Goal: Task Accomplishment & Management: Complete application form

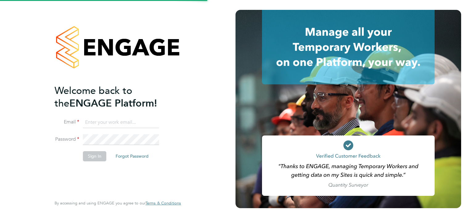
drag, startPoint x: 121, startPoint y: 128, endPoint x: 122, endPoint y: 121, distance: 7.6
click at [121, 128] on li "Email" at bounding box center [115, 125] width 120 height 17
click at [122, 121] on input at bounding box center [121, 122] width 76 height 11
type input "william.brown@hays.com"
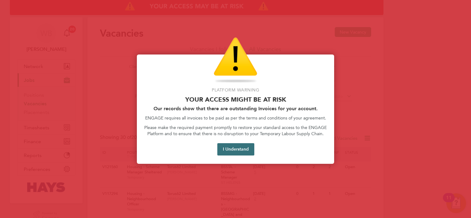
click at [241, 151] on button "I Understand" at bounding box center [235, 149] width 37 height 12
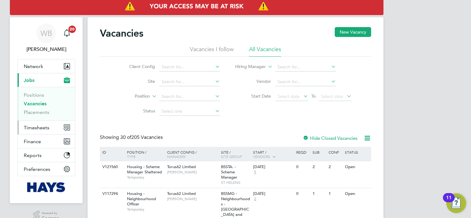
click at [42, 127] on span "Timesheets" at bounding box center [37, 128] width 26 height 6
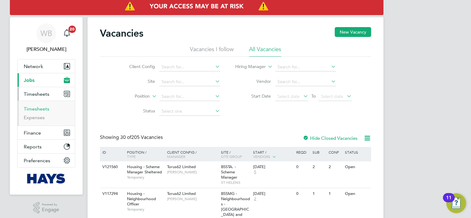
click at [46, 110] on link "Timesheets" at bounding box center [37, 109] width 26 height 6
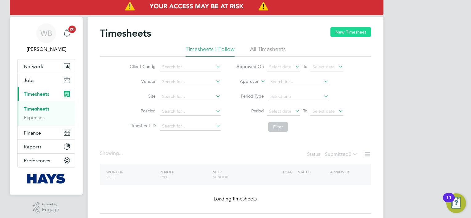
click at [361, 33] on button "New Timesheet" at bounding box center [351, 32] width 41 height 10
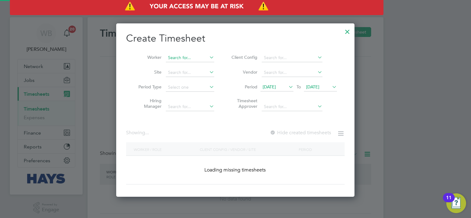
scroll to position [1245, 239]
click at [186, 58] on input at bounding box center [190, 58] width 48 height 9
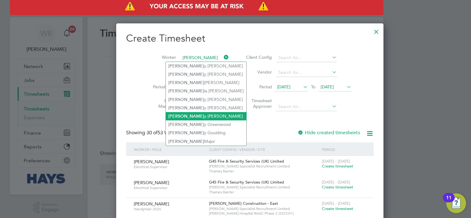
click at [191, 117] on li "Anton y Whyler" at bounding box center [206, 116] width 81 height 8
type input "Antony Whyler"
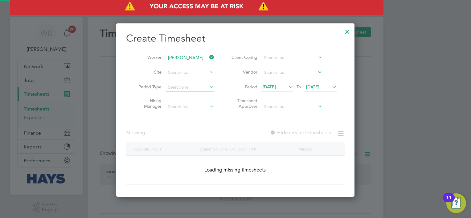
scroll to position [174, 239]
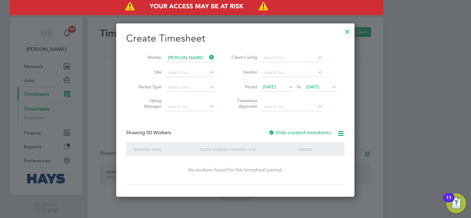
click at [321, 132] on label "Hide created timesheets" at bounding box center [300, 133] width 63 height 6
click at [317, 132] on label "Hide created timesheets" at bounding box center [300, 133] width 63 height 6
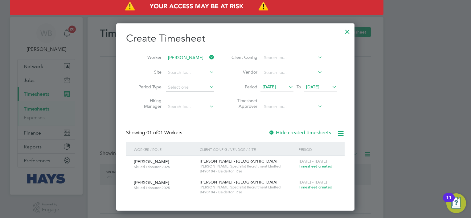
scroll to position [187, 239]
click at [322, 190] on span "Timesheet created" at bounding box center [316, 188] width 34 height 6
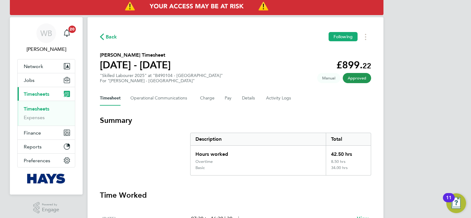
click at [111, 38] on span "Back" at bounding box center [111, 36] width 11 height 7
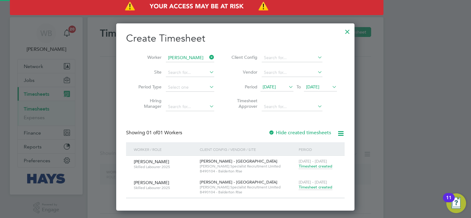
scroll to position [187, 239]
click at [184, 60] on input at bounding box center [190, 58] width 48 height 9
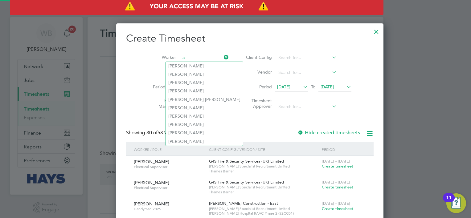
scroll to position [1245, 239]
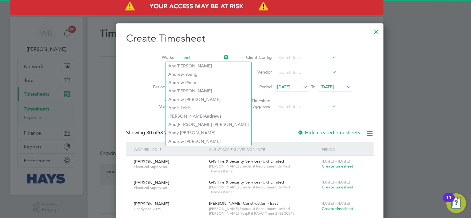
type input "and"
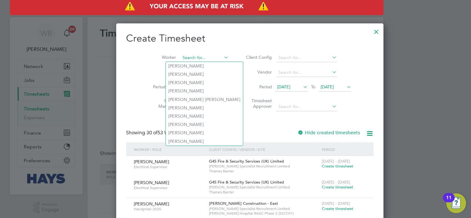
click at [182, 57] on input at bounding box center [204, 58] width 48 height 9
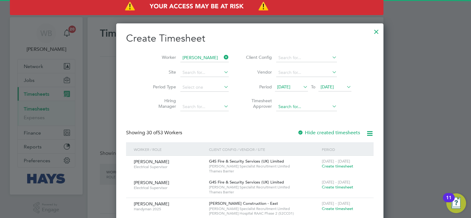
drag, startPoint x: 184, startPoint y: 66, endPoint x: 299, endPoint y: 107, distance: 122.0
click at [184, 66] on b "Andrew" at bounding box center [186, 66] width 36 height 5
type input "Andrew Lowe"
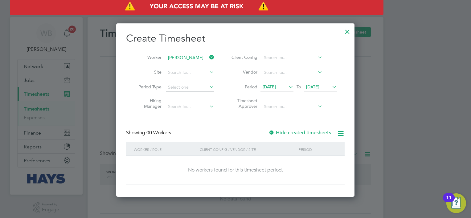
scroll to position [0, 0]
click at [300, 132] on label "Hide created timesheets" at bounding box center [300, 133] width 63 height 6
click at [300, 134] on label "Hide created timesheets" at bounding box center [300, 133] width 63 height 6
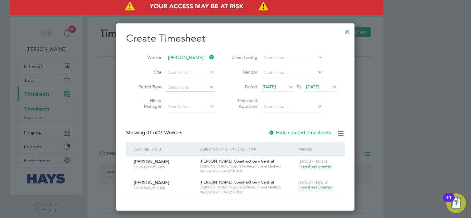
click at [323, 187] on span "Timesheet created" at bounding box center [316, 188] width 34 height 6
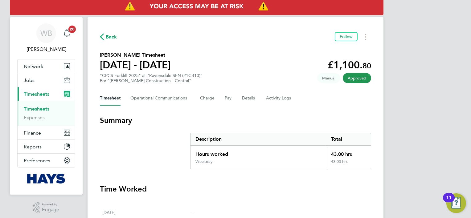
click at [113, 36] on span "Back" at bounding box center [111, 36] width 11 height 7
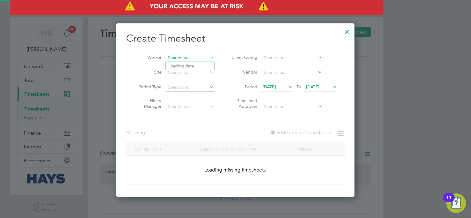
click at [184, 58] on input at bounding box center [190, 58] width 48 height 9
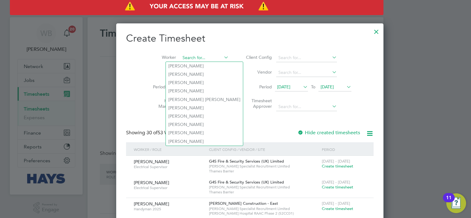
click at [207, 59] on input at bounding box center [204, 58] width 48 height 9
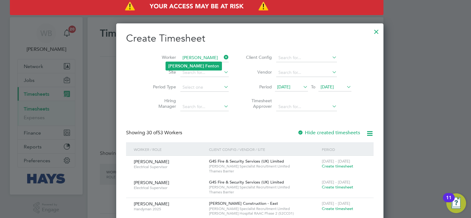
click at [197, 63] on li "Tyler Fen ton" at bounding box center [194, 66] width 56 height 8
type input "Tyler Fenton"
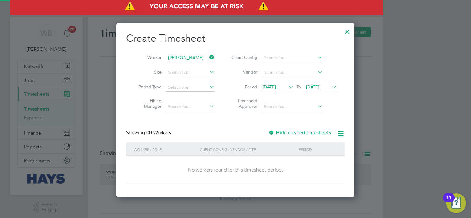
click at [292, 132] on label "Hide created timesheets" at bounding box center [300, 133] width 63 height 6
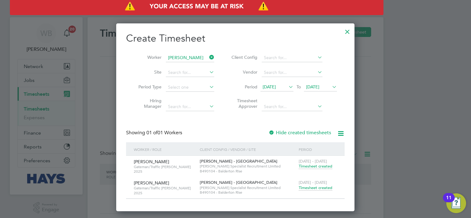
click at [327, 187] on span "Timesheet created" at bounding box center [316, 188] width 34 height 6
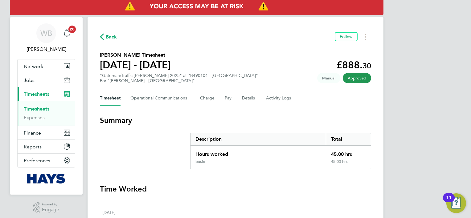
click at [113, 36] on span "Back" at bounding box center [111, 36] width 11 height 7
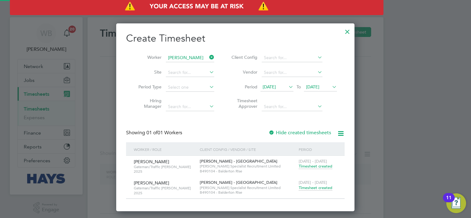
scroll to position [187, 239]
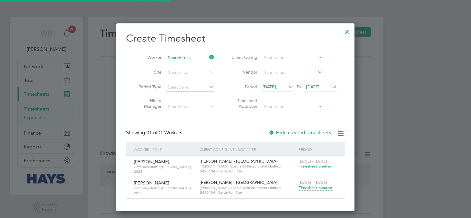
click at [170, 58] on input at bounding box center [190, 58] width 48 height 9
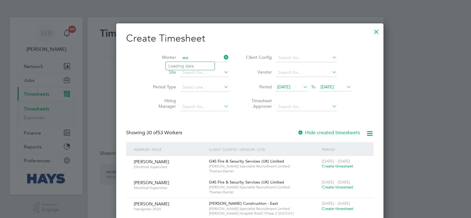
scroll to position [1245, 239]
type input "w"
click at [182, 67] on li "Qais ar Mehmood" at bounding box center [190, 66] width 49 height 8
type input "Qaisar Mehmood"
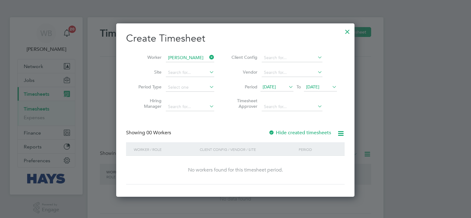
scroll to position [174, 239]
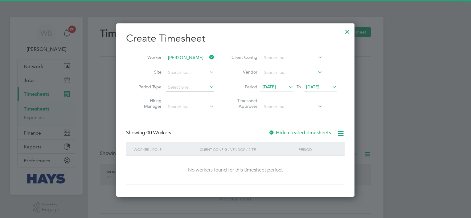
click at [305, 130] on label "Hide created timesheets" at bounding box center [300, 133] width 63 height 6
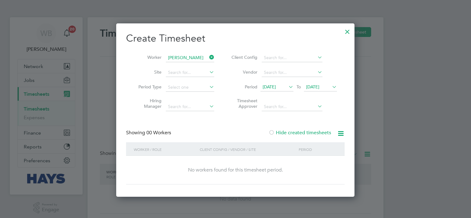
click at [305, 130] on label "Hide created timesheets" at bounding box center [300, 133] width 63 height 6
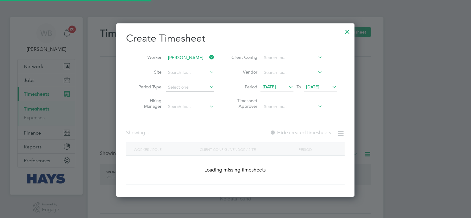
scroll to position [187, 239]
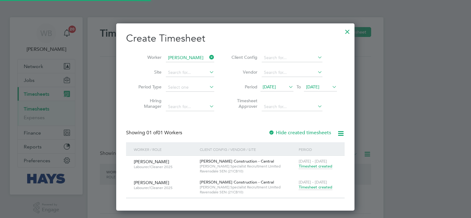
click at [313, 188] on span "Timesheet created" at bounding box center [316, 188] width 34 height 6
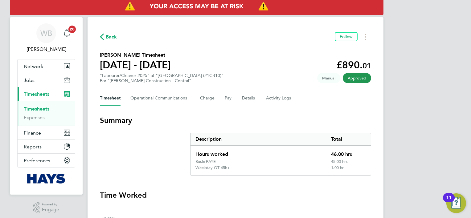
click at [110, 38] on span "Back" at bounding box center [111, 36] width 11 height 7
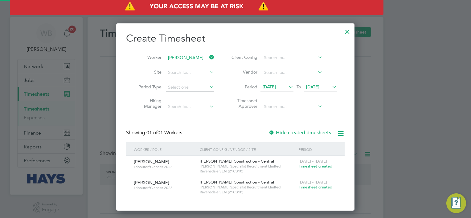
click at [165, 55] on li "Worker Qaisar Mehmood" at bounding box center [174, 58] width 96 height 15
click at [169, 56] on input at bounding box center [190, 58] width 48 height 9
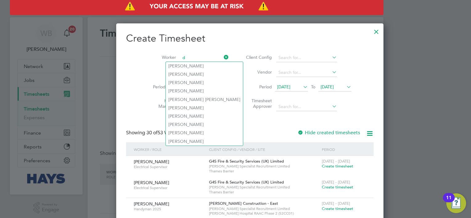
scroll to position [1245, 239]
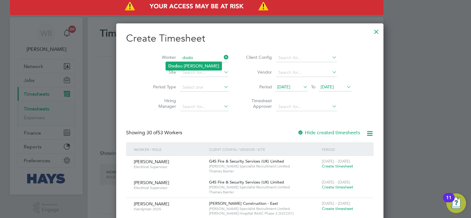
click at [176, 62] on li "Dodo u Jobe" at bounding box center [194, 66] width 56 height 8
type input "Dodou Jobe"
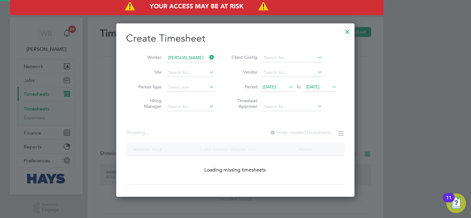
scroll to position [174, 239]
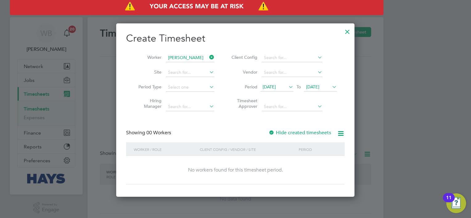
click at [295, 132] on label "Hide created timesheets" at bounding box center [300, 133] width 63 height 6
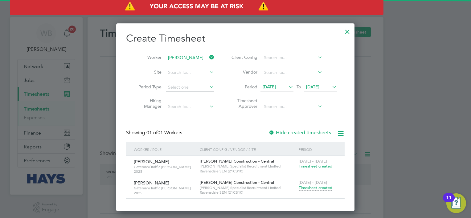
click at [323, 185] on span "Timesheet created" at bounding box center [316, 188] width 34 height 6
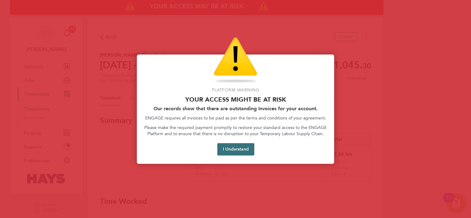
click at [249, 144] on button "I Understand" at bounding box center [235, 149] width 37 height 12
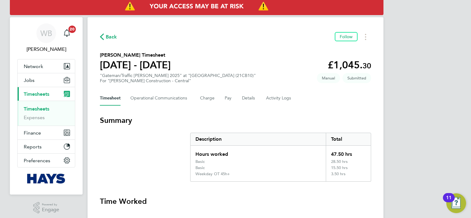
click at [107, 37] on span "Back" at bounding box center [111, 36] width 11 height 7
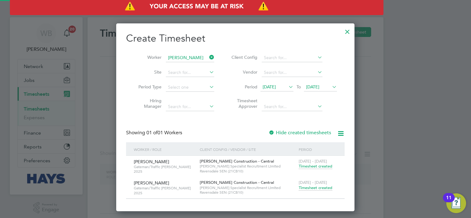
scroll to position [187, 239]
click at [188, 52] on li "Worker Dodou Jobe" at bounding box center [174, 58] width 96 height 15
click at [193, 54] on input at bounding box center [190, 58] width 48 height 9
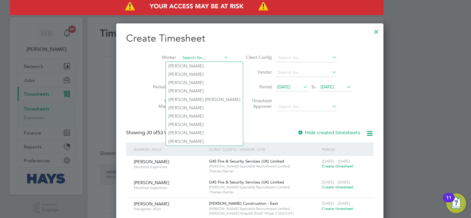
scroll to position [1245, 239]
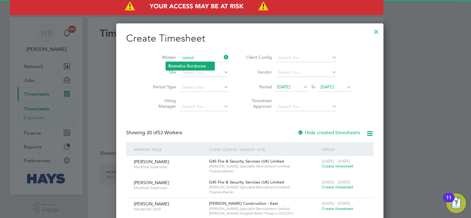
click at [192, 64] on li "Romul us Burducea" at bounding box center [190, 66] width 49 height 8
type input "Romulus Burducea"
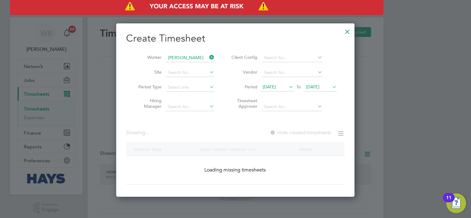
scroll to position [174, 239]
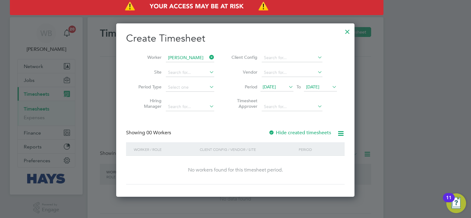
click at [298, 134] on label "Hide created timesheets" at bounding box center [300, 133] width 63 height 6
click at [299, 132] on label "Hide created timesheets" at bounding box center [300, 133] width 63 height 6
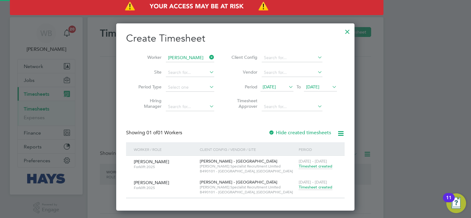
scroll to position [187, 239]
click at [328, 185] on span "Timesheet created" at bounding box center [316, 188] width 34 height 6
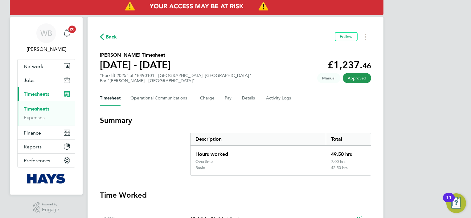
click at [115, 40] on span "Back" at bounding box center [111, 36] width 11 height 7
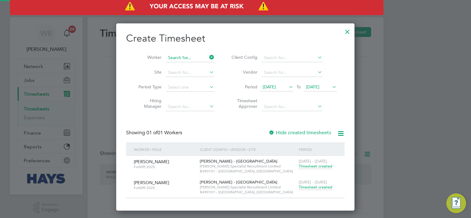
scroll to position [3, 3]
click at [194, 61] on input at bounding box center [190, 58] width 48 height 9
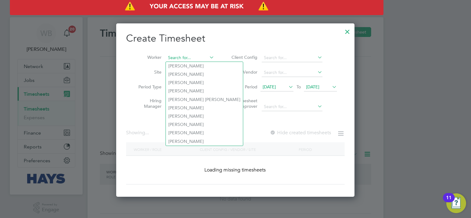
scroll to position [1245, 239]
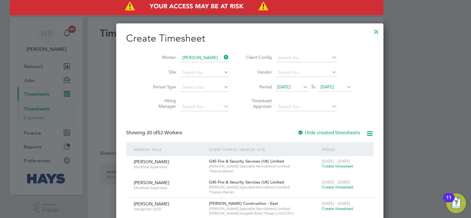
click at [202, 72] on li "Mark Mac rae" at bounding box center [190, 74] width 49 height 8
type input "Mark Macrae"
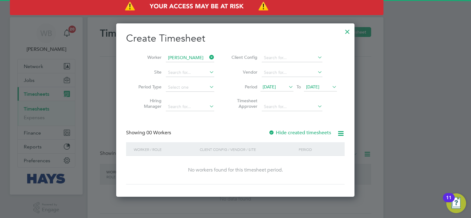
click at [286, 132] on label "Hide created timesheets" at bounding box center [300, 133] width 63 height 6
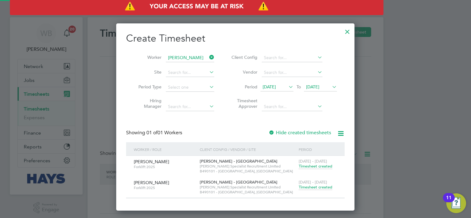
click at [331, 189] on span "Timesheet created" at bounding box center [316, 188] width 34 height 6
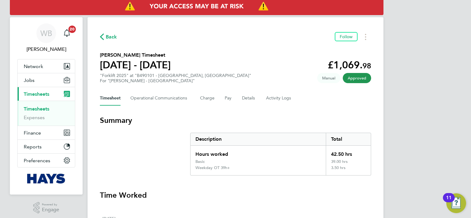
click at [104, 35] on icon "button" at bounding box center [102, 37] width 4 height 6
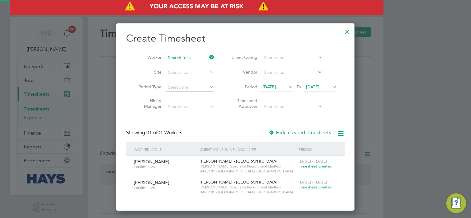
click at [177, 59] on input at bounding box center [190, 58] width 48 height 9
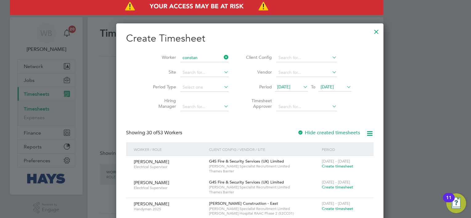
click at [205, 109] on li "Constan tin Boloca" at bounding box center [198, 108] width 64 height 8
type input "Constantin Boloca"
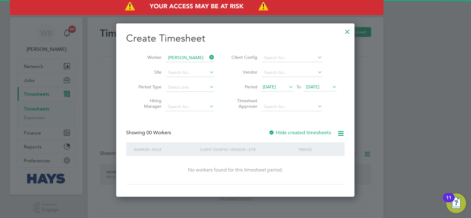
click at [316, 135] on div "Hide created timesheets" at bounding box center [301, 133] width 64 height 6
click at [316, 133] on label "Hide created timesheets" at bounding box center [300, 133] width 63 height 6
click at [318, 132] on label "Hide created timesheets" at bounding box center [300, 133] width 63 height 6
drag, startPoint x: 311, startPoint y: 134, endPoint x: 310, endPoint y: 131, distance: 3.8
click at [310, 131] on label "Hide created timesheets" at bounding box center [300, 133] width 63 height 6
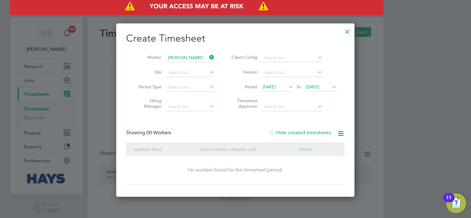
click at [308, 136] on div "Showing 00 Workers Hide created timesheets" at bounding box center [235, 136] width 219 height 13
click at [306, 131] on label "Hide created timesheets" at bounding box center [300, 133] width 63 height 6
click at [301, 131] on label "Hide created timesheets" at bounding box center [300, 133] width 63 height 6
click at [296, 128] on div "Create Timesheet Worker Constantin Boloca Site Period Type Hiring Manager Clien…" at bounding box center [235, 108] width 219 height 153
click at [303, 132] on label "Hide created timesheets" at bounding box center [300, 133] width 63 height 6
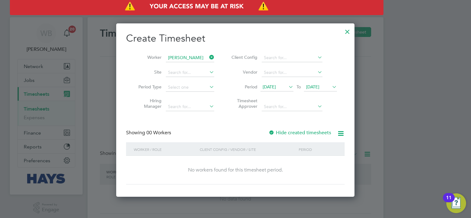
click at [303, 132] on label "Hide created timesheets" at bounding box center [300, 133] width 63 height 6
click at [309, 129] on div "Create Timesheet Worker Constantin Boloca Site Period Type Hiring Manager Clien…" at bounding box center [235, 108] width 219 height 153
click at [312, 135] on label "Hide created timesheets" at bounding box center [300, 133] width 63 height 6
click at [317, 87] on span "[DATE]" at bounding box center [312, 87] width 13 height 6
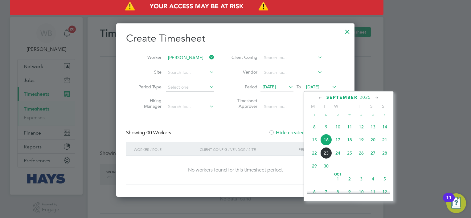
click at [328, 159] on span "23" at bounding box center [326, 153] width 12 height 12
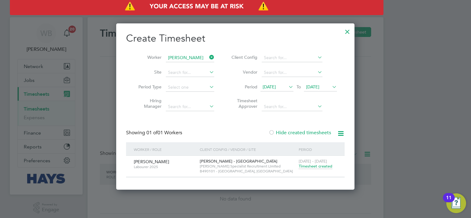
click at [323, 167] on span "Timesheet created" at bounding box center [316, 167] width 34 height 6
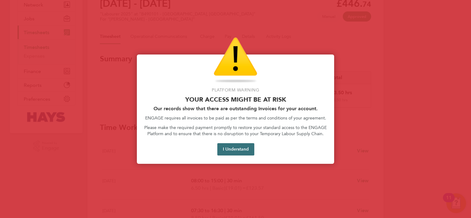
click at [232, 148] on button "I Understand" at bounding box center [235, 149] width 37 height 12
drag, startPoint x: 243, startPoint y: 152, endPoint x: 244, endPoint y: 167, distance: 14.3
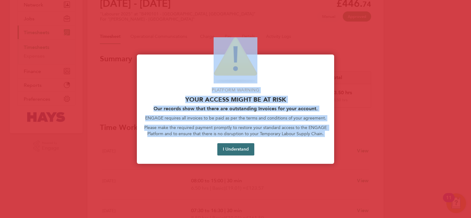
drag, startPoint x: 244, startPoint y: 167, endPoint x: 241, endPoint y: 148, distance: 19.1
click at [241, 148] on button "I Understand" at bounding box center [235, 149] width 37 height 12
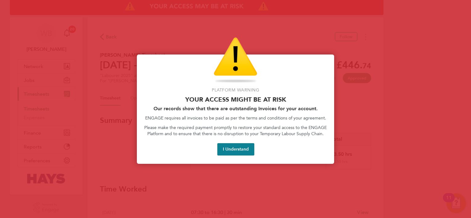
drag, startPoint x: 228, startPoint y: 152, endPoint x: 221, endPoint y: 143, distance: 12.0
click at [229, 151] on button "I Understand" at bounding box center [235, 149] width 37 height 12
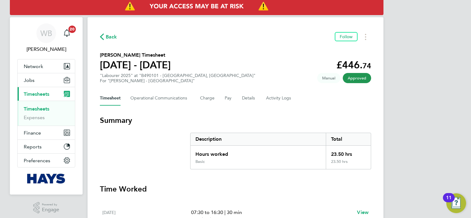
drag, startPoint x: 102, startPoint y: 39, endPoint x: 125, endPoint y: 31, distance: 24.4
click at [103, 39] on icon "button" at bounding box center [102, 37] width 4 height 6
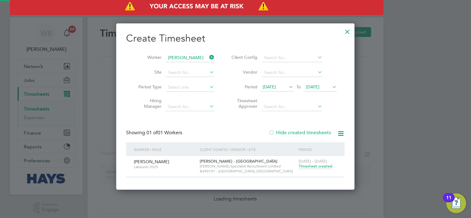
scroll to position [166, 239]
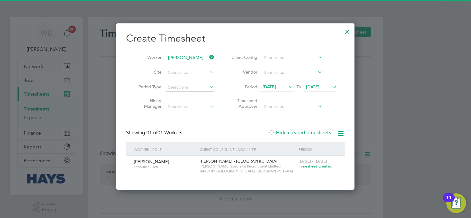
click at [193, 53] on li "Worker Constantin Boloca" at bounding box center [174, 58] width 96 height 15
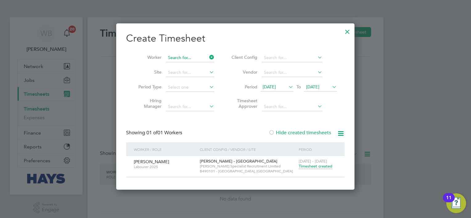
click at [195, 57] on input at bounding box center [190, 58] width 48 height 9
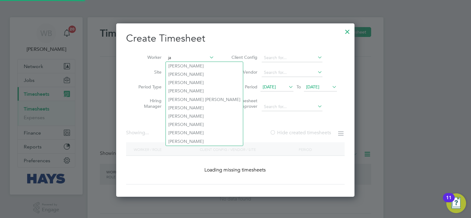
scroll to position [2034, 239]
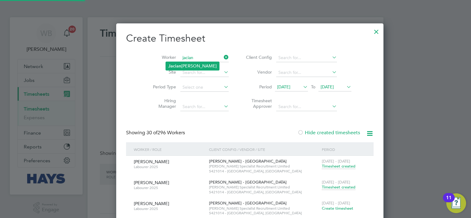
click at [197, 66] on li "Jacian Sandhu" at bounding box center [192, 66] width 53 height 8
type input "Jacian Sandhu"
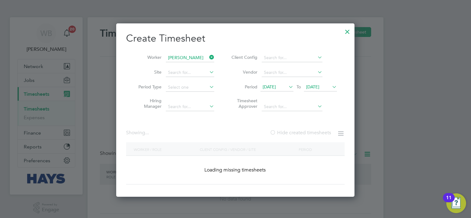
scroll to position [187, 239]
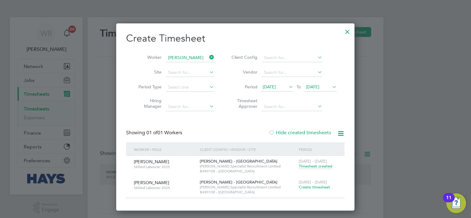
click at [319, 168] on span "Timesheet created" at bounding box center [316, 167] width 34 height 6
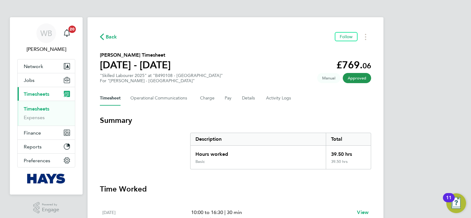
drag, startPoint x: 110, startPoint y: 30, endPoint x: 116, endPoint y: 43, distance: 14.2
click at [110, 30] on div "Back Follow Jacian Sandhu's Timesheet 13 - 19 Sept 2025 £769. 06 "Skilled Labou…" at bounding box center [236, 206] width 296 height 378
click at [116, 43] on div "Back Follow Jacian Sandhu's Timesheet 13 - 19 Sept 2025 £769. 06 "Skilled Labou…" at bounding box center [236, 206] width 296 height 378
click at [114, 37] on span "Back" at bounding box center [111, 36] width 11 height 7
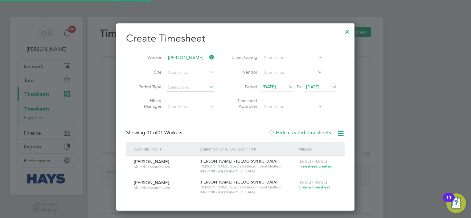
scroll to position [187, 239]
click at [186, 58] on input at bounding box center [190, 58] width 48 height 9
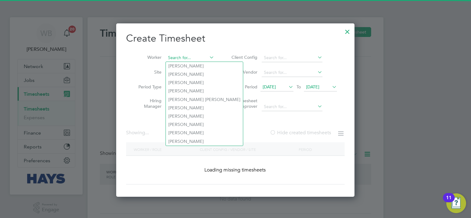
scroll to position [2034, 239]
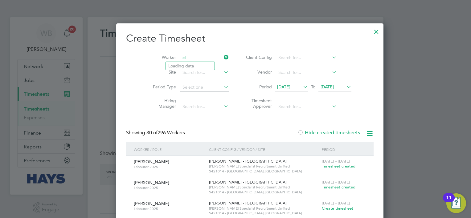
type input "c"
click at [193, 64] on li "Clark Speig ht" at bounding box center [194, 66] width 56 height 8
type input "Clark Speight"
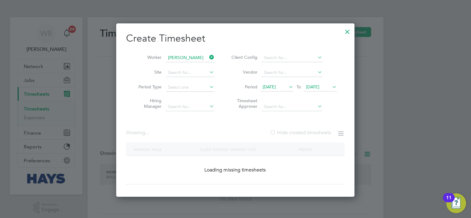
scroll to position [187, 239]
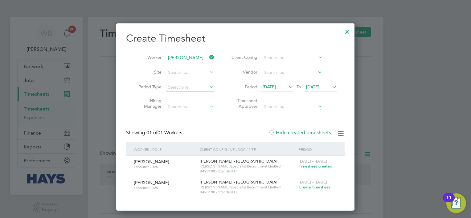
click at [312, 165] on span "Timesheet created" at bounding box center [316, 167] width 34 height 6
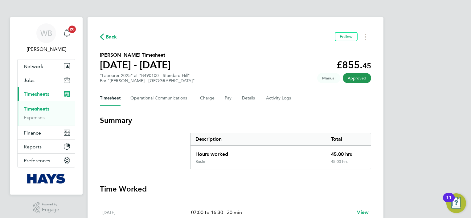
click at [105, 33] on button "Back" at bounding box center [108, 37] width 17 height 8
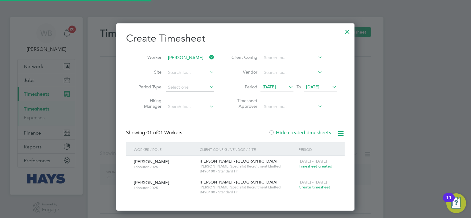
scroll to position [187, 239]
click at [196, 53] on li "Worker Clark Speight" at bounding box center [174, 58] width 96 height 15
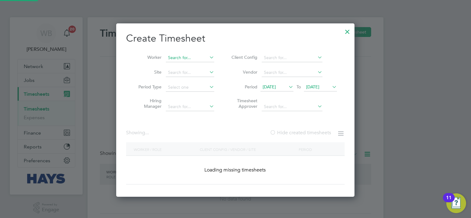
click at [196, 58] on input at bounding box center [190, 58] width 48 height 9
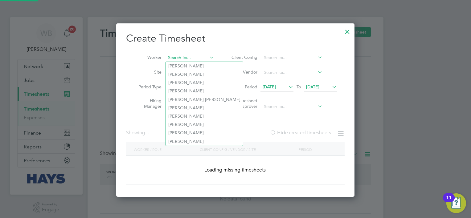
scroll to position [2034, 239]
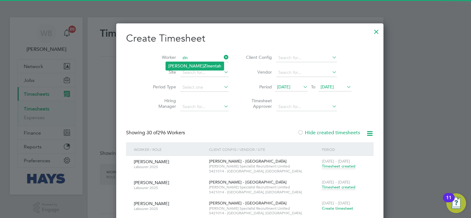
click at [195, 62] on li "Rashid Zin entah" at bounding box center [195, 66] width 58 height 8
type input "Rashid Zinentah"
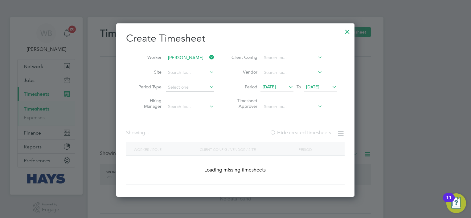
scroll to position [208, 239]
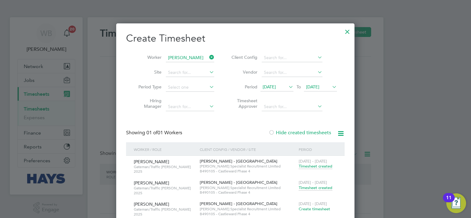
click at [329, 189] on span "Timesheet created" at bounding box center [316, 188] width 34 height 6
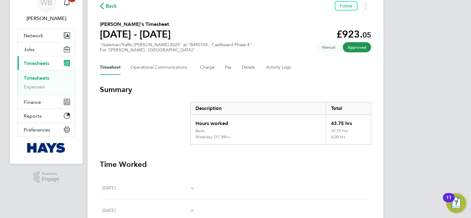
click at [108, 7] on span "Back" at bounding box center [111, 5] width 11 height 7
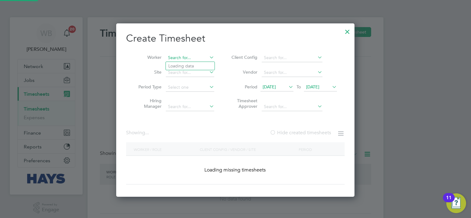
scroll to position [174, 239]
click at [178, 56] on input at bounding box center [190, 58] width 48 height 9
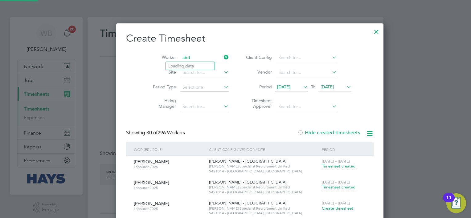
scroll to position [2034, 239]
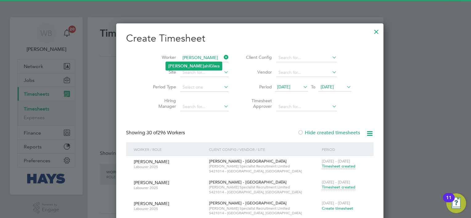
click at [191, 67] on li "Abdul ahi G iwa" at bounding box center [194, 66] width 56 height 8
type input "Abdulahi Giwa"
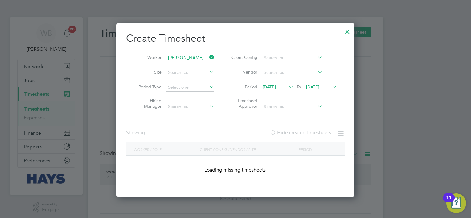
scroll to position [208, 239]
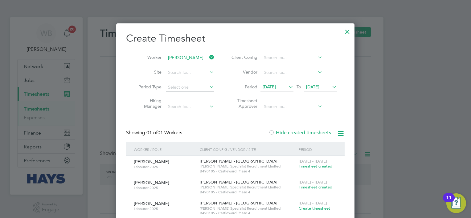
click at [324, 190] on div "13 - 19 Sep 2025 Timesheet created" at bounding box center [317, 185] width 41 height 17
click at [323, 188] on span "Timesheet created" at bounding box center [316, 188] width 34 height 6
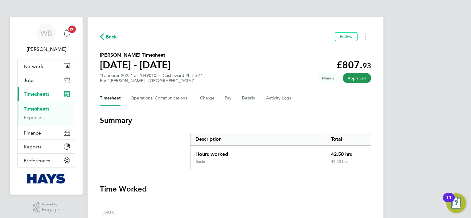
click at [110, 36] on span "Back" at bounding box center [111, 36] width 11 height 7
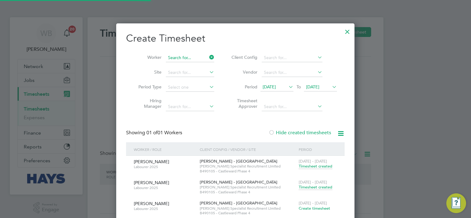
click at [184, 57] on input at bounding box center [190, 58] width 48 height 9
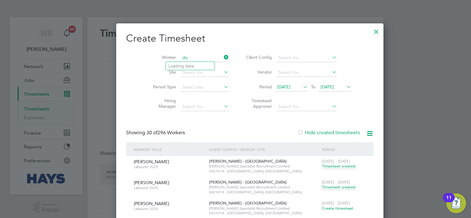
scroll to position [2034, 239]
click at [180, 67] on li "Dodo u Jobe" at bounding box center [194, 66] width 56 height 8
type input "Dodou Jobe"
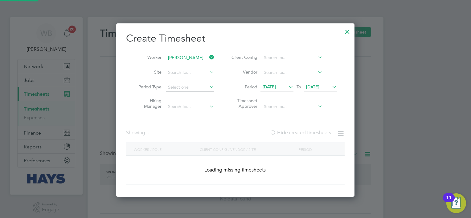
scroll to position [208, 239]
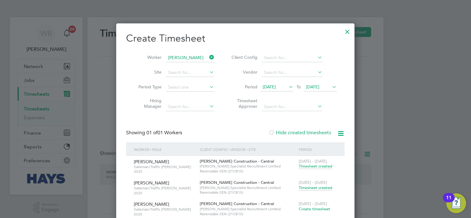
click at [318, 186] on span "Timesheet created" at bounding box center [316, 188] width 34 height 6
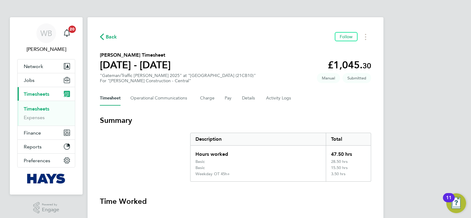
click at [112, 39] on span "Back" at bounding box center [111, 36] width 11 height 7
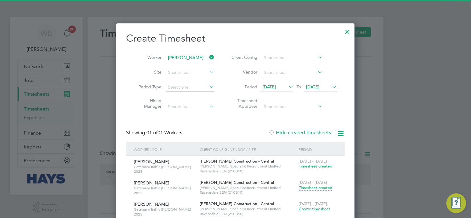
click at [174, 53] on li "Worker Dodou Jobe" at bounding box center [174, 58] width 96 height 15
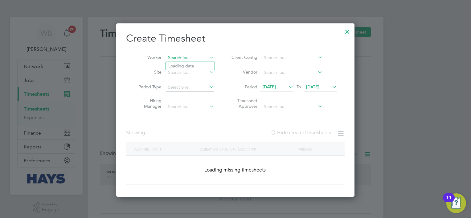
click at [185, 56] on input at bounding box center [190, 58] width 48 height 9
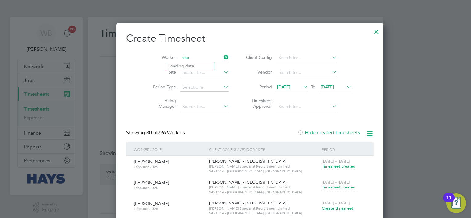
scroll to position [2034, 239]
click at [193, 64] on li "Shane St roud" at bounding box center [193, 66] width 55 height 8
type input "Shane Stroud"
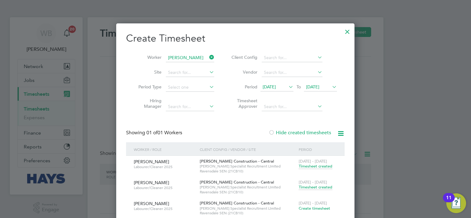
click at [323, 187] on span "Timesheet created" at bounding box center [316, 188] width 34 height 6
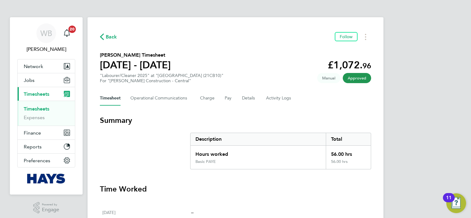
click at [106, 35] on span "Back" at bounding box center [111, 36] width 11 height 7
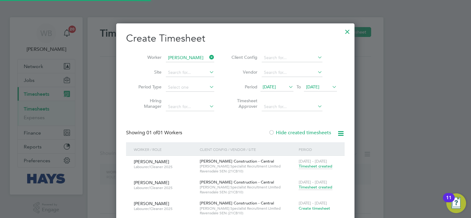
scroll to position [208, 239]
